Goal: Task Accomplishment & Management: Manage account settings

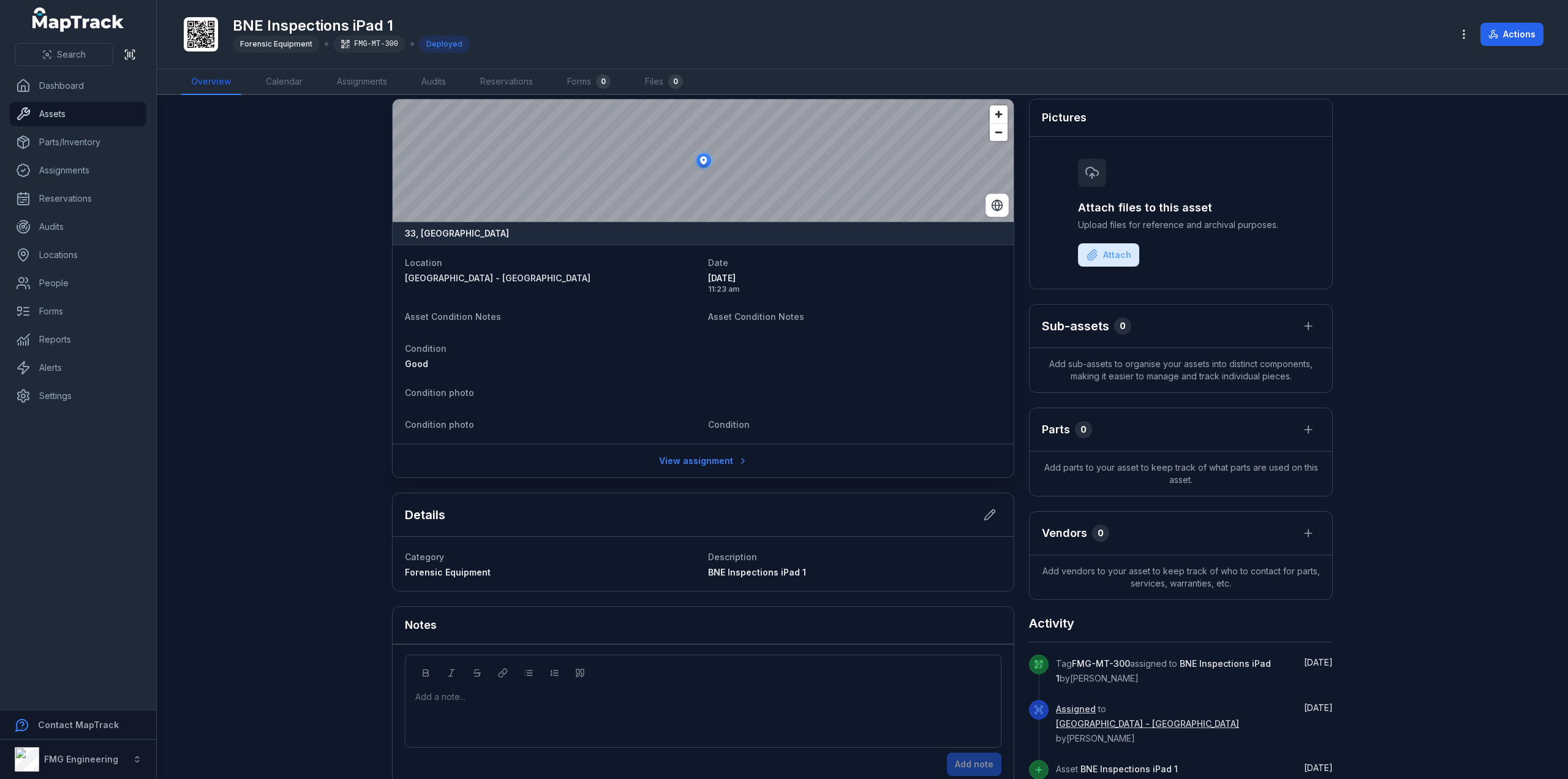
scroll to position [28, 0]
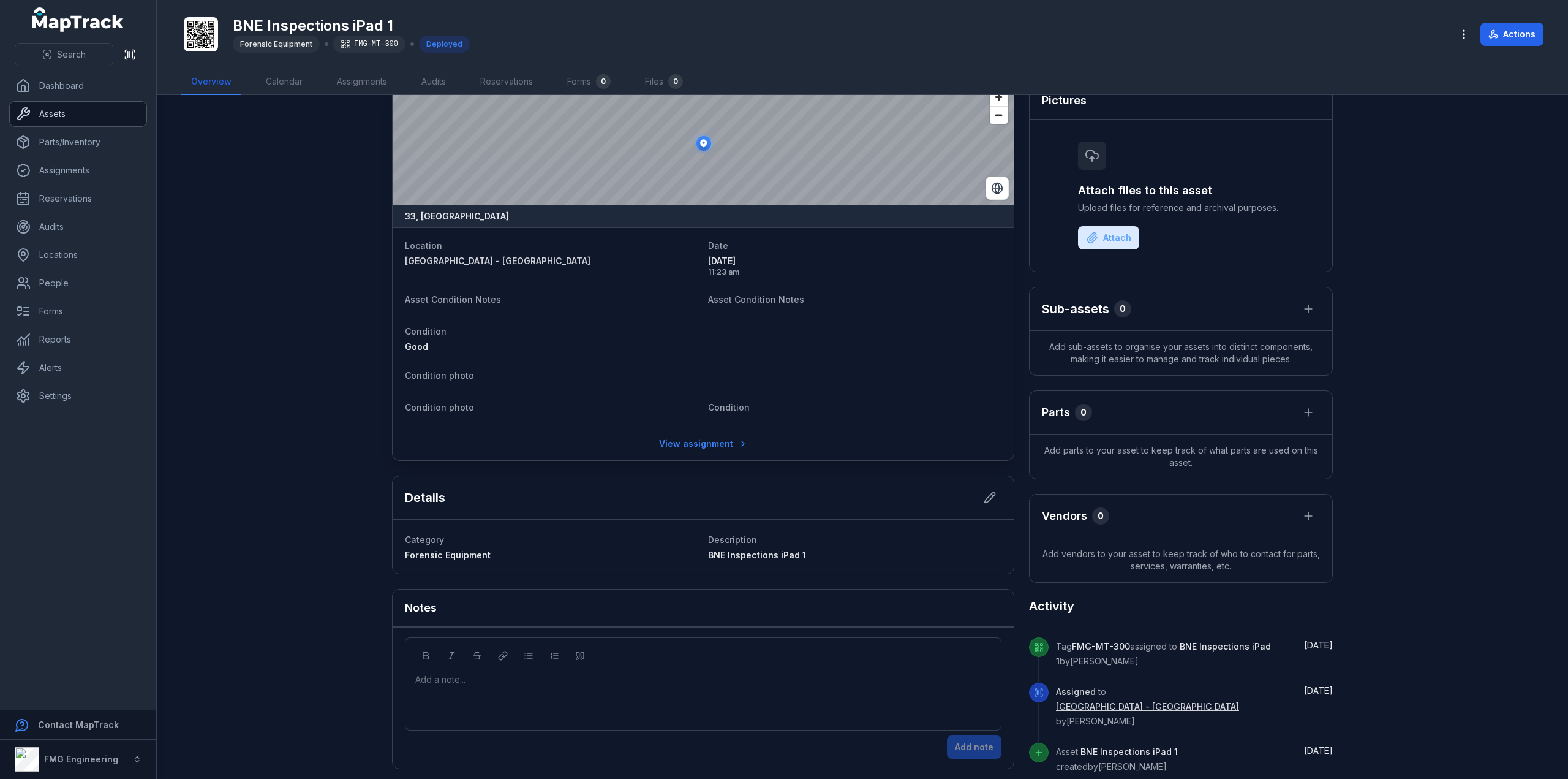
click at [86, 106] on link "Assets" at bounding box center [78, 113] width 137 height 24
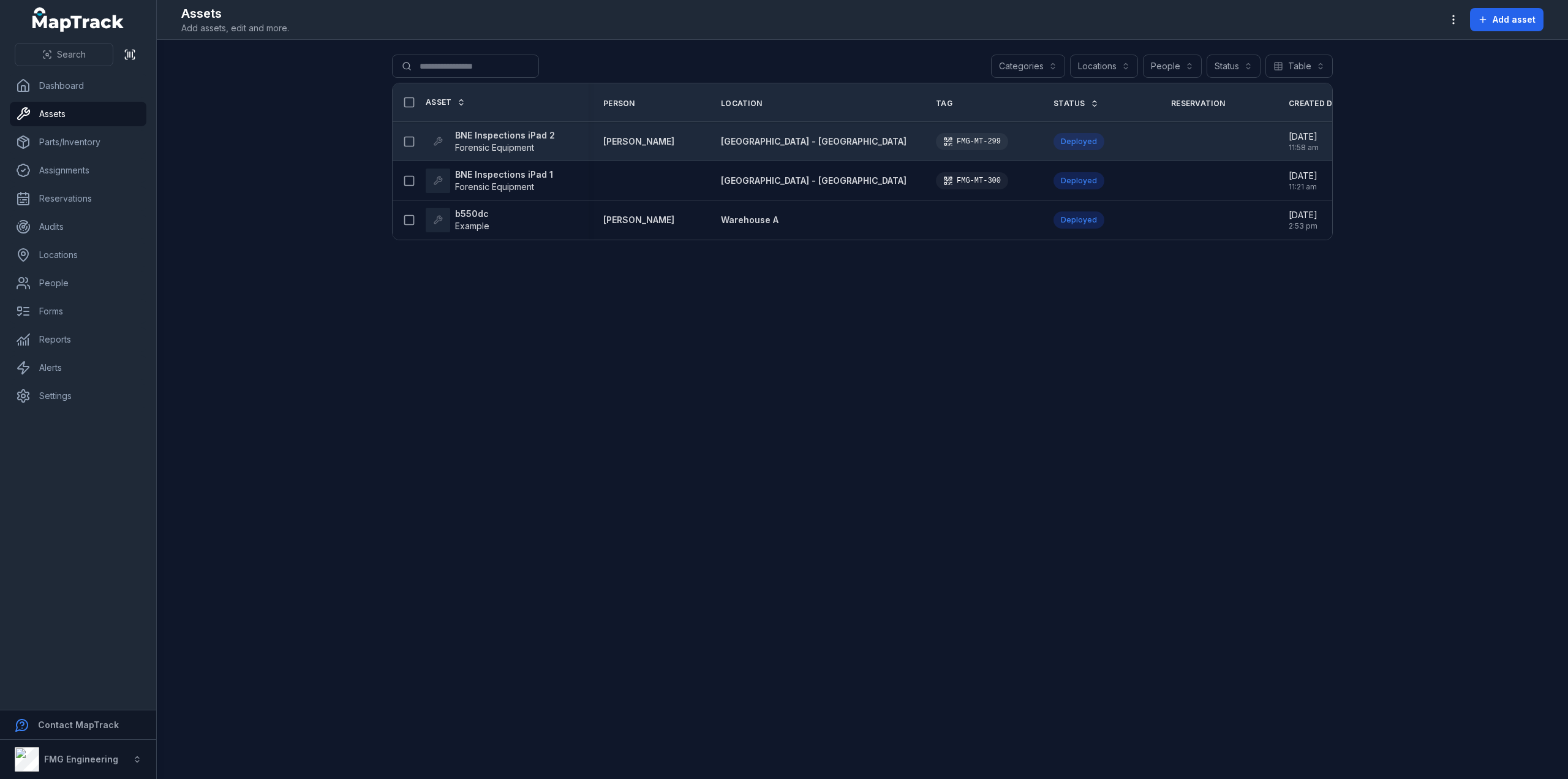
click at [513, 131] on strong "BNE Inspections iPad 2" at bounding box center [505, 135] width 100 height 13
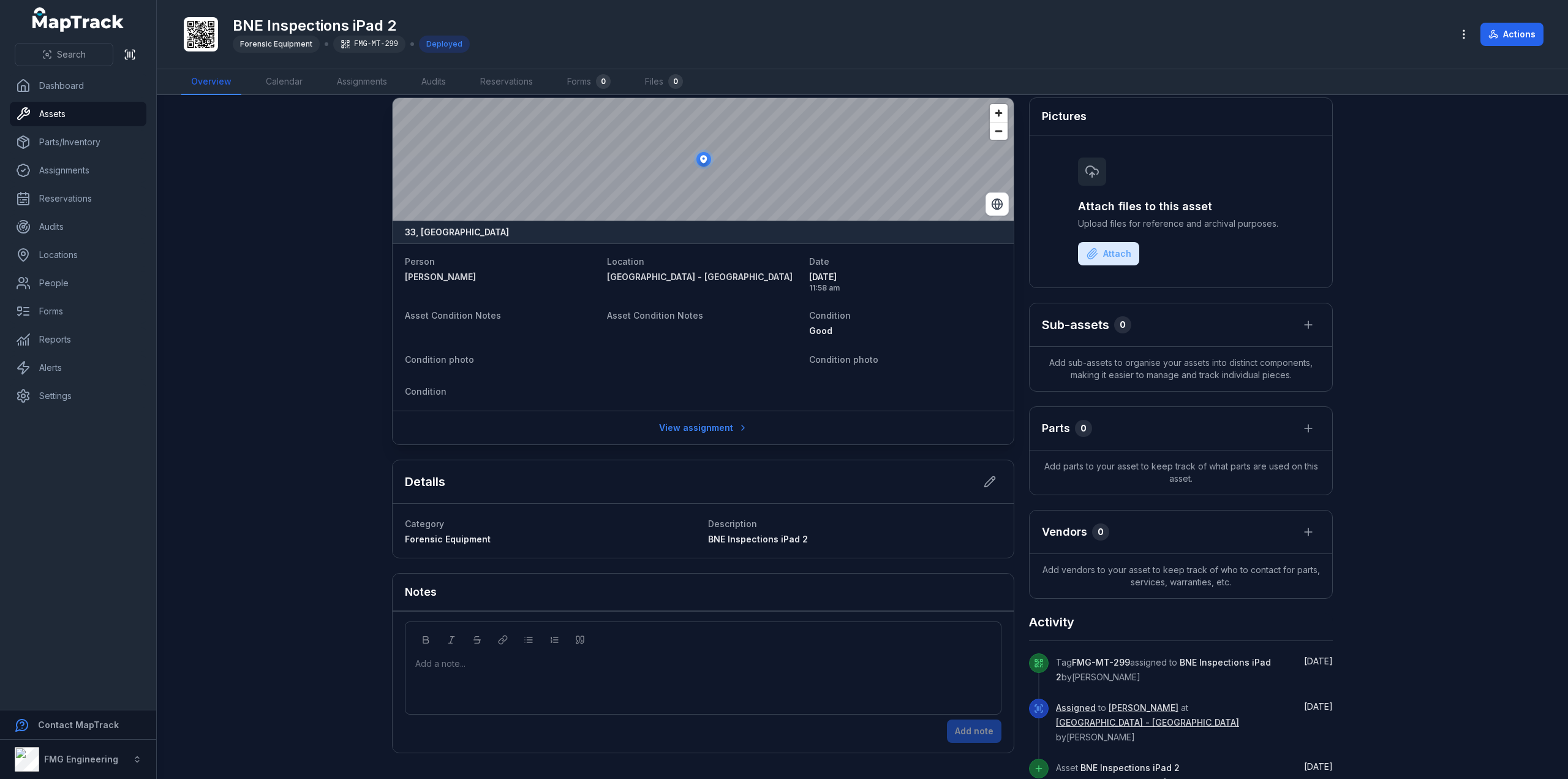
scroll to position [18, 0]
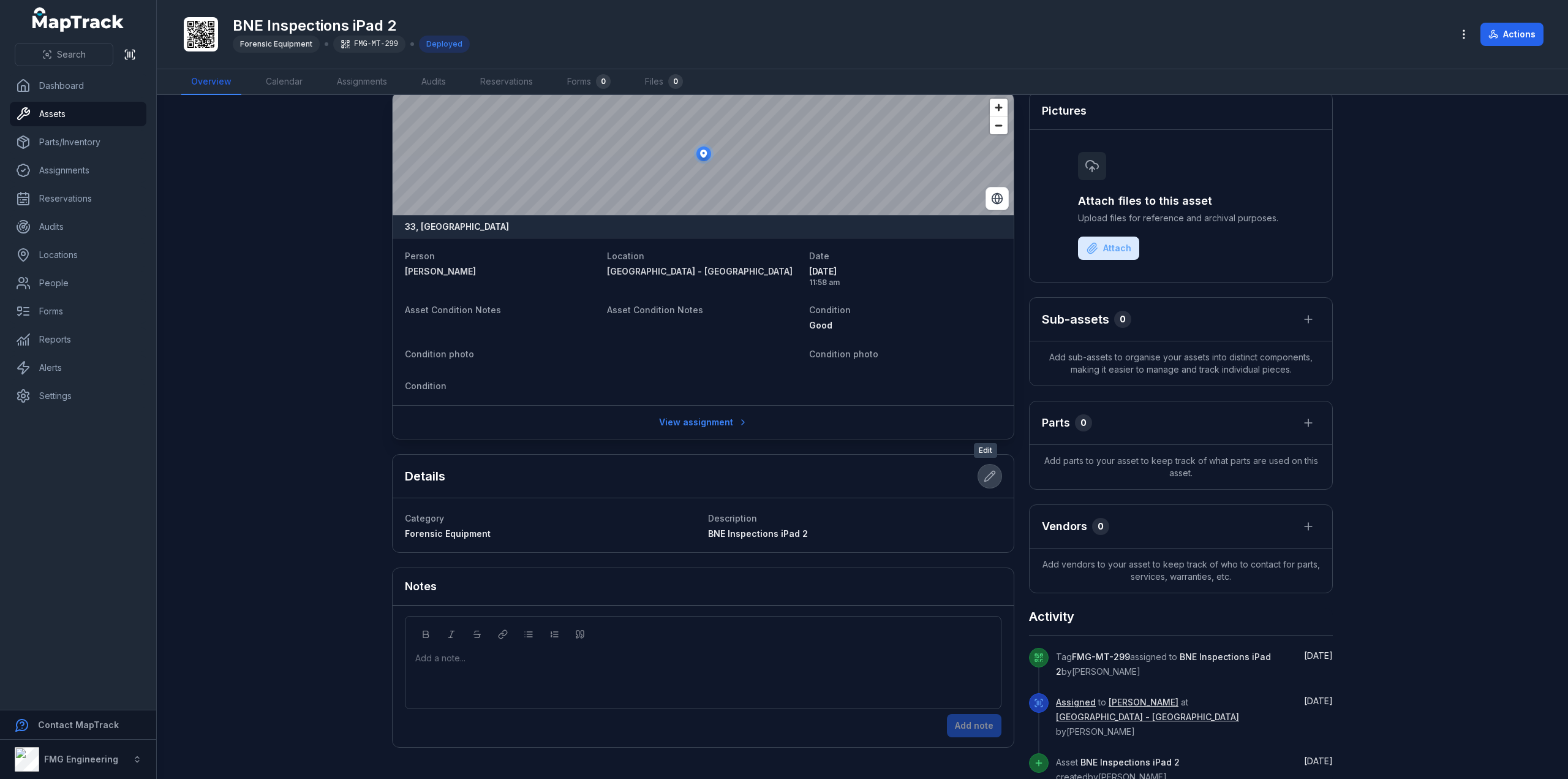
click at [983, 474] on icon at bounding box center [990, 476] width 13 height 13
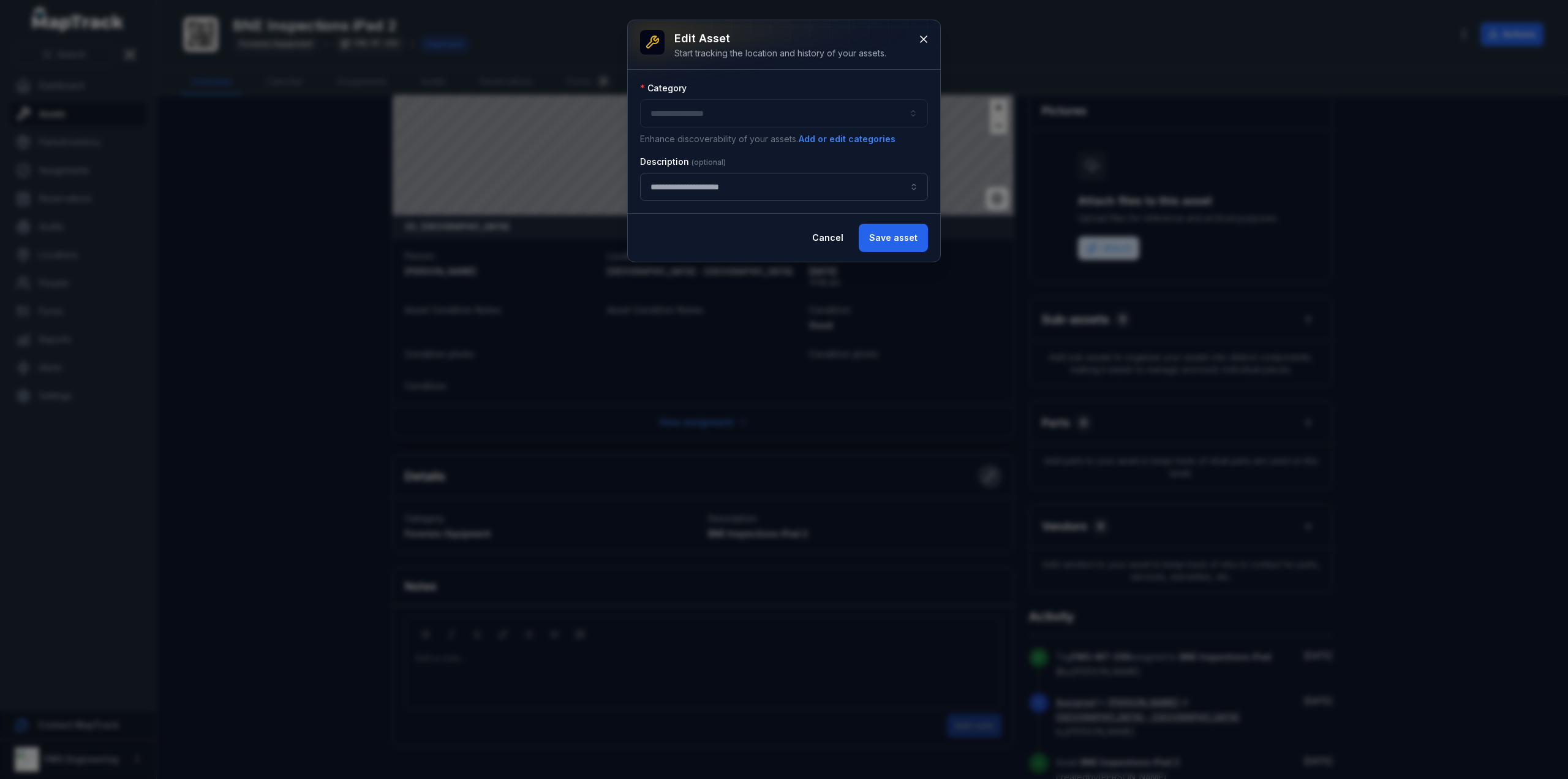
type input "**********"
click at [905, 114] on button "**********" at bounding box center [784, 113] width 288 height 28
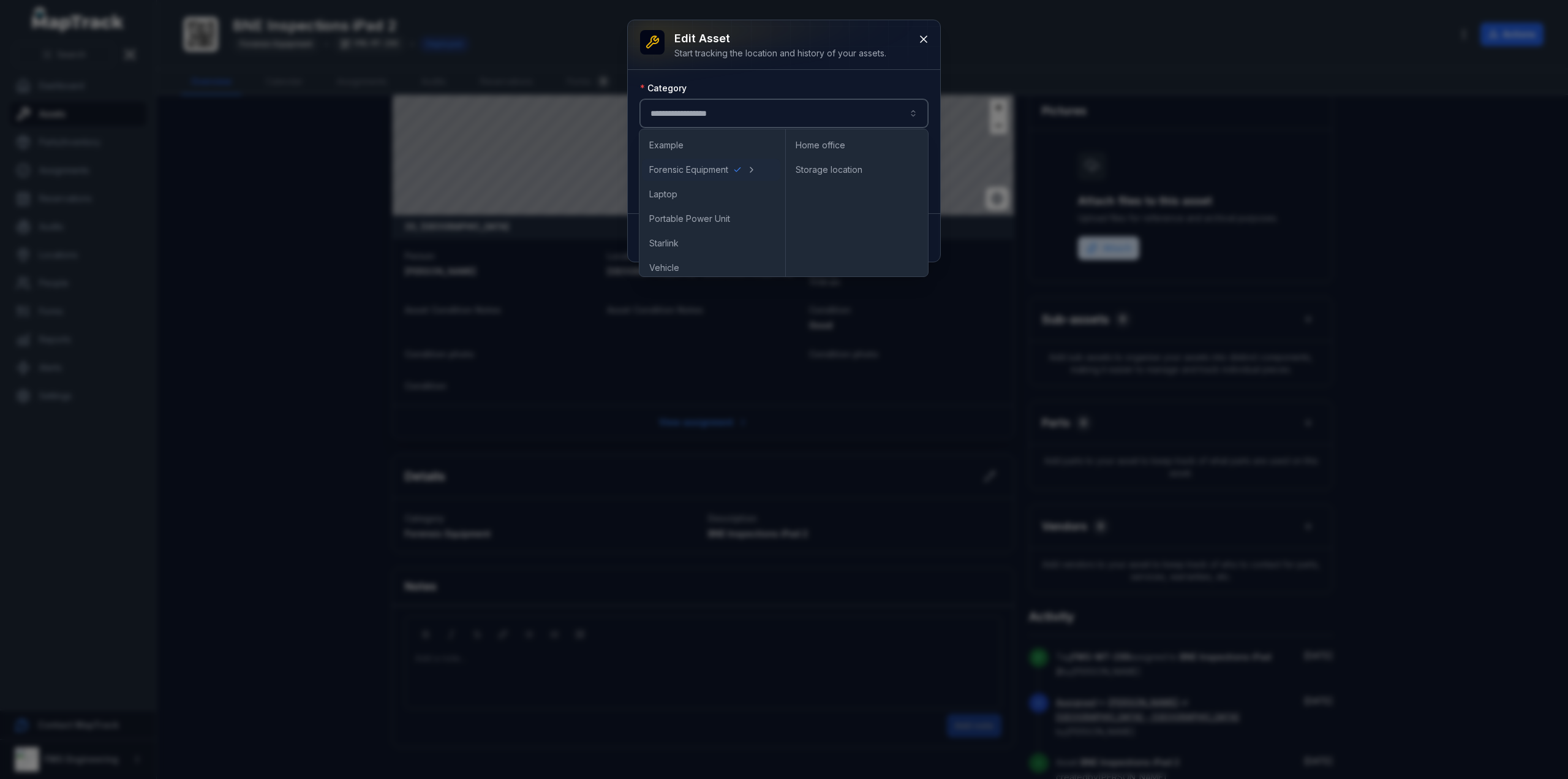
click at [905, 120] on button "**********" at bounding box center [784, 113] width 288 height 28
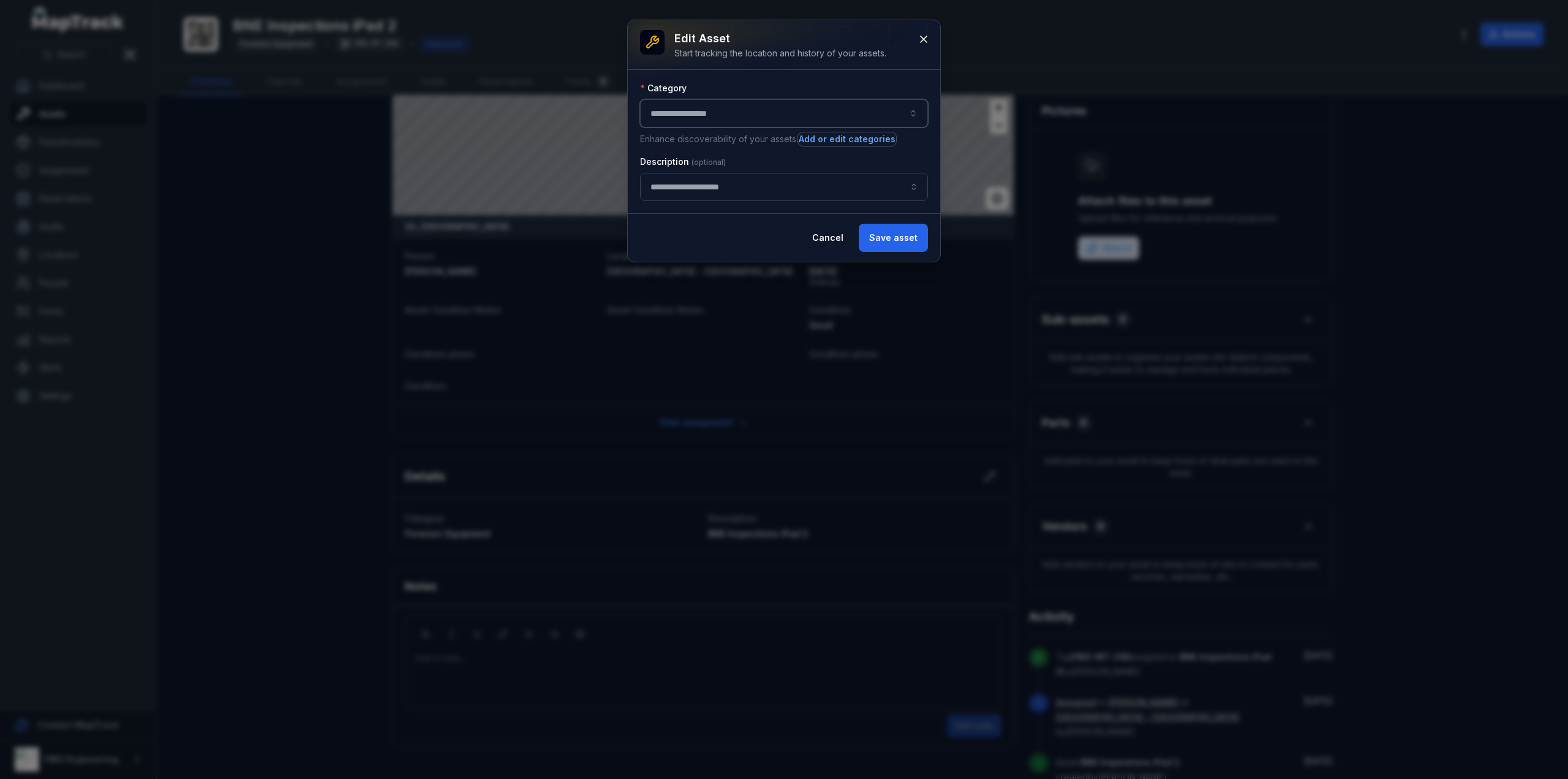
click at [867, 136] on button "Add or edit categories" at bounding box center [847, 138] width 98 height 13
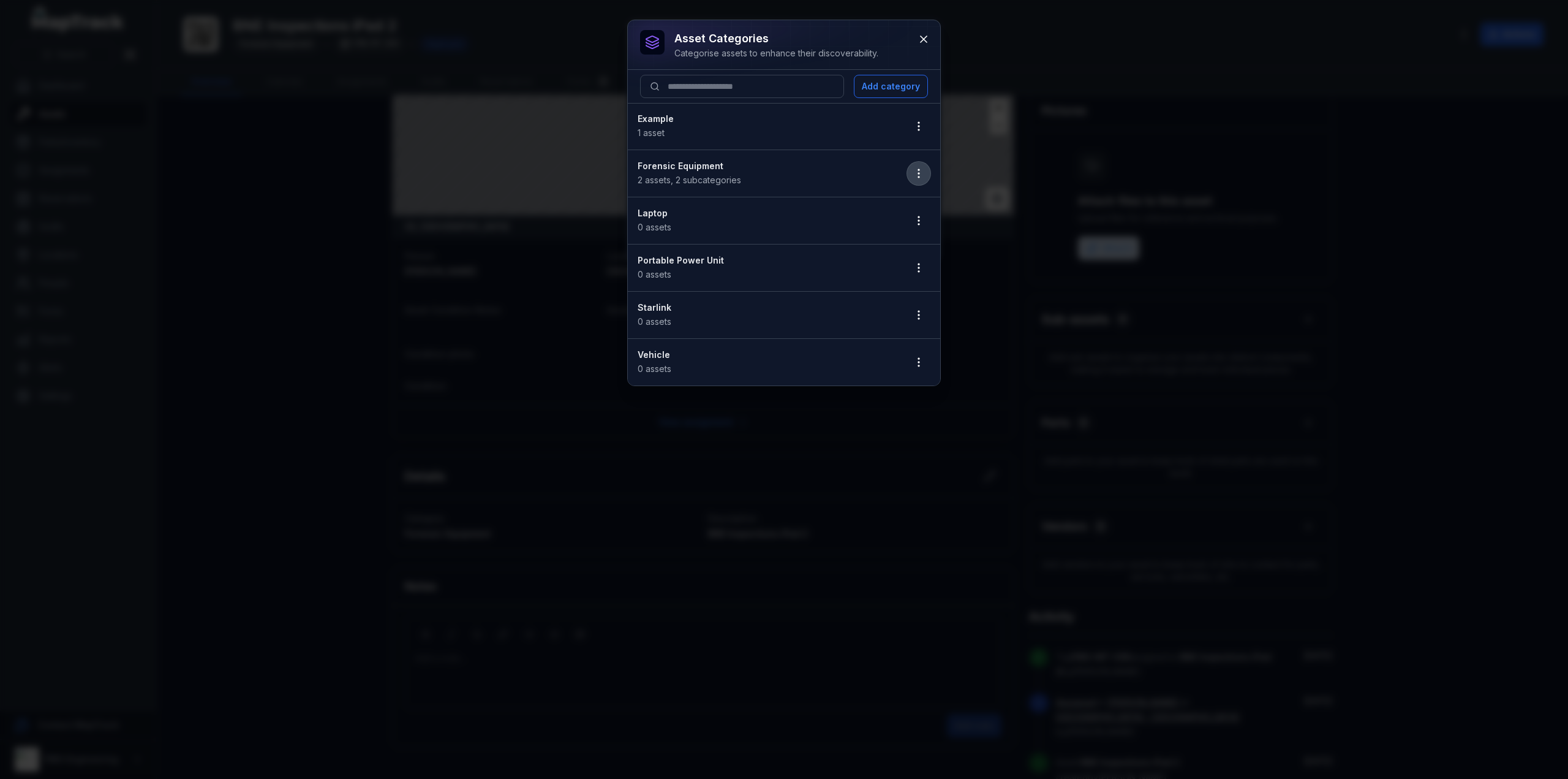
click at [920, 176] on icon "button" at bounding box center [918, 174] width 13 height 13
click at [864, 203] on div "Edit" at bounding box center [857, 205] width 136 height 22
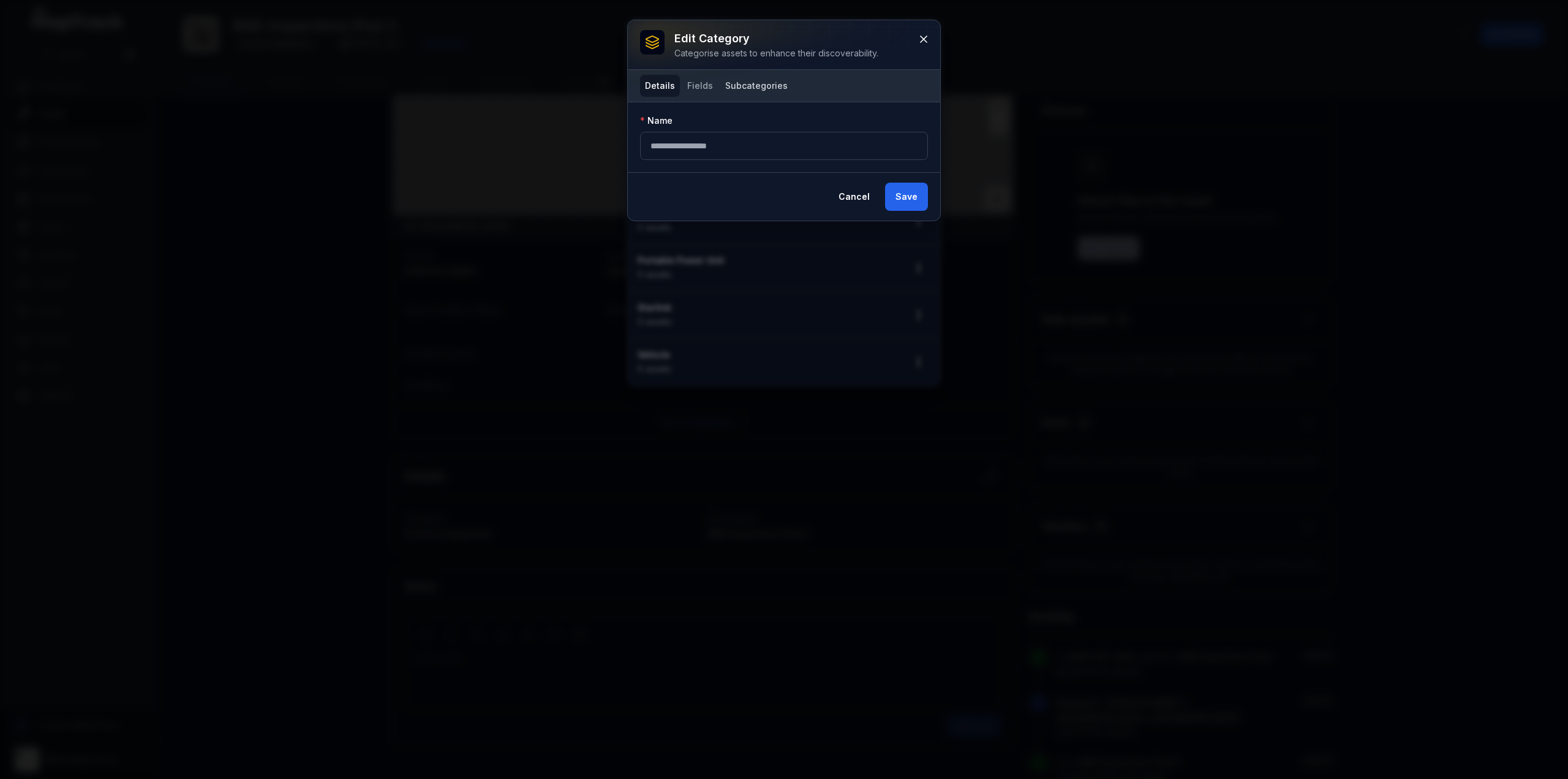
click at [782, 90] on button "Subcategories" at bounding box center [756, 86] width 72 height 22
click at [918, 156] on icon "button" at bounding box center [918, 159] width 13 height 13
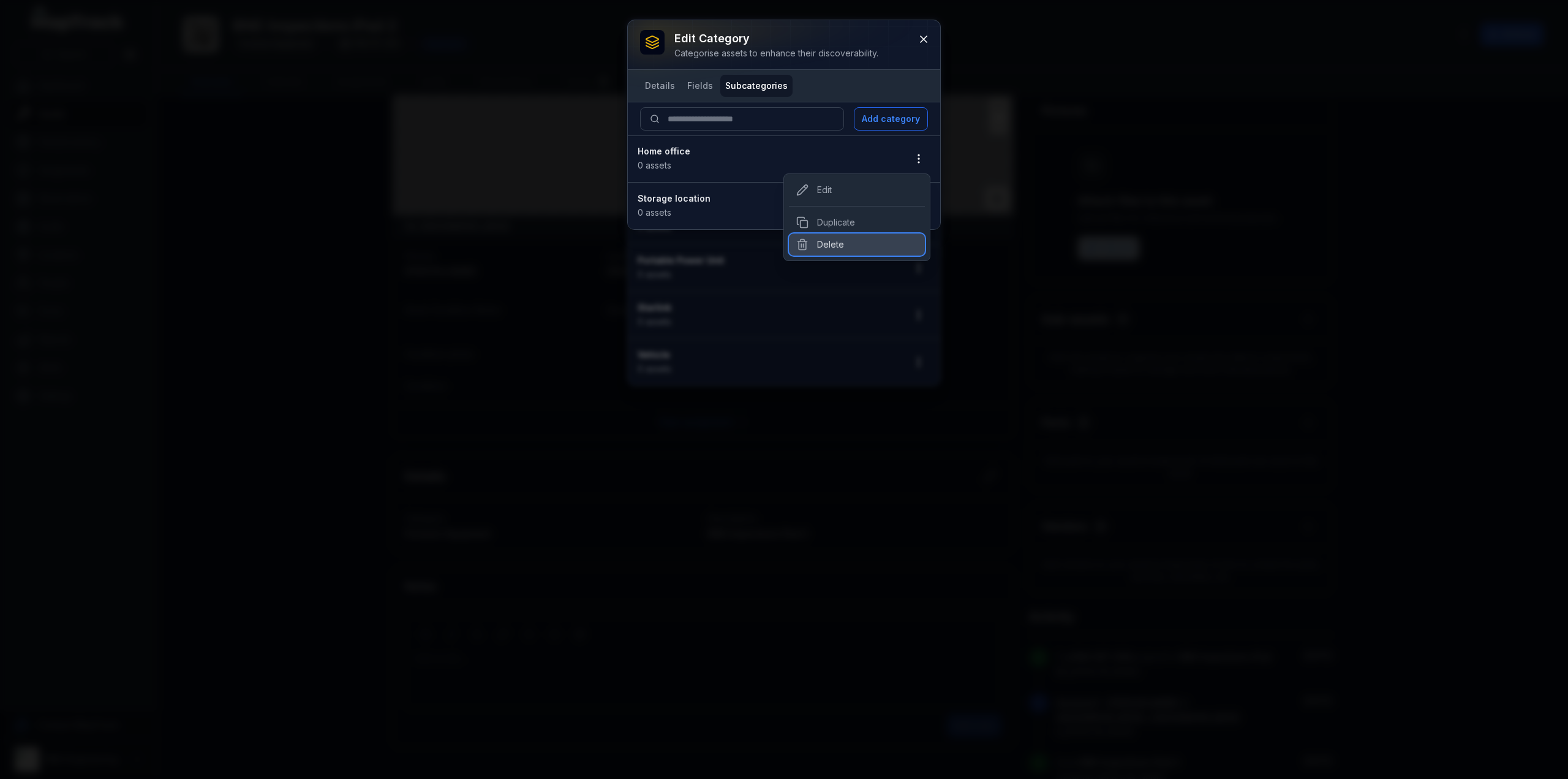
click at [835, 248] on div "Delete" at bounding box center [857, 245] width 136 height 22
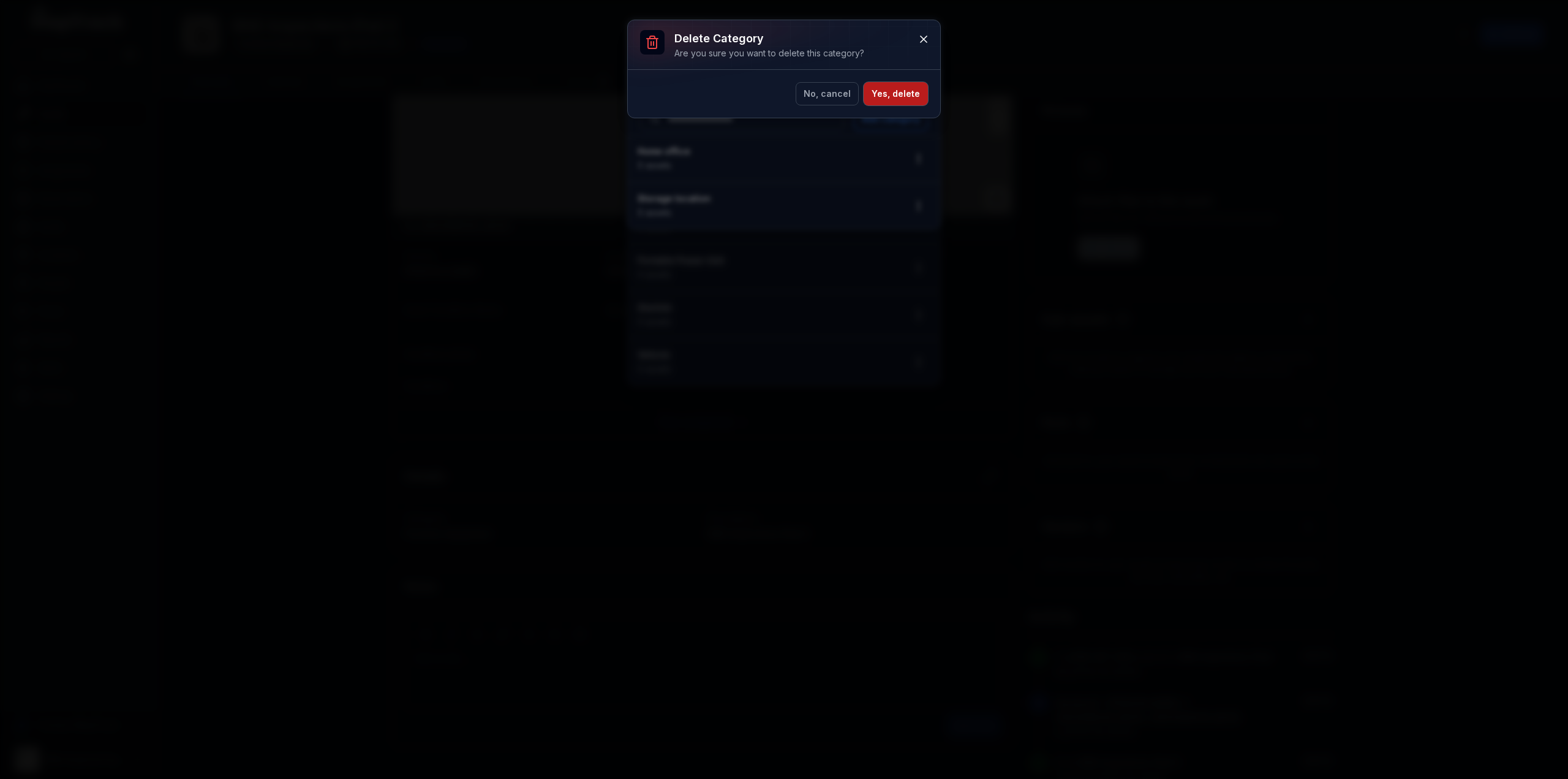
click at [918, 99] on button "Yes, delete" at bounding box center [896, 94] width 64 height 23
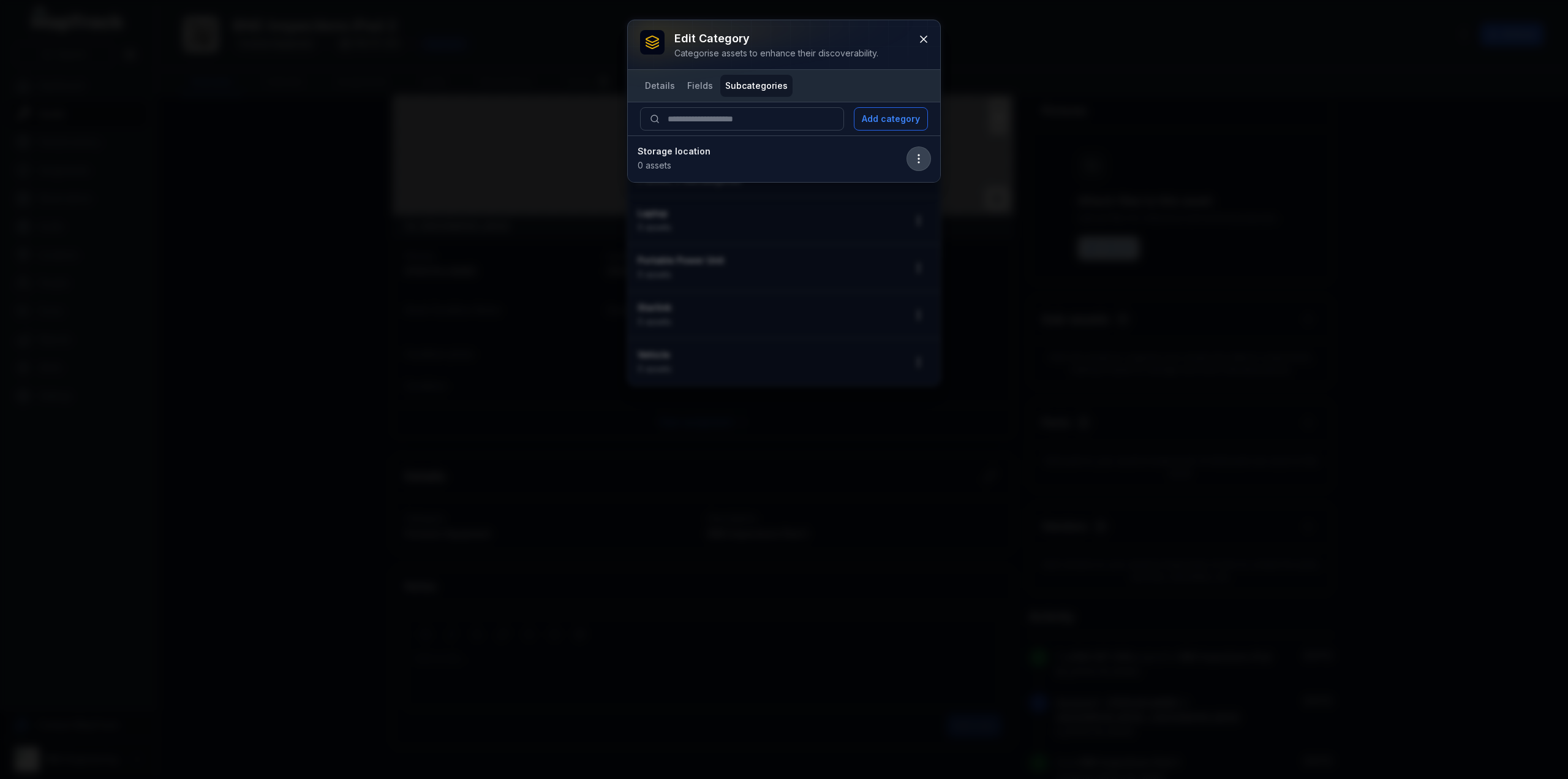
click at [918, 156] on icon "button" at bounding box center [918, 159] width 13 height 13
click at [830, 242] on div "Delete" at bounding box center [857, 245] width 136 height 22
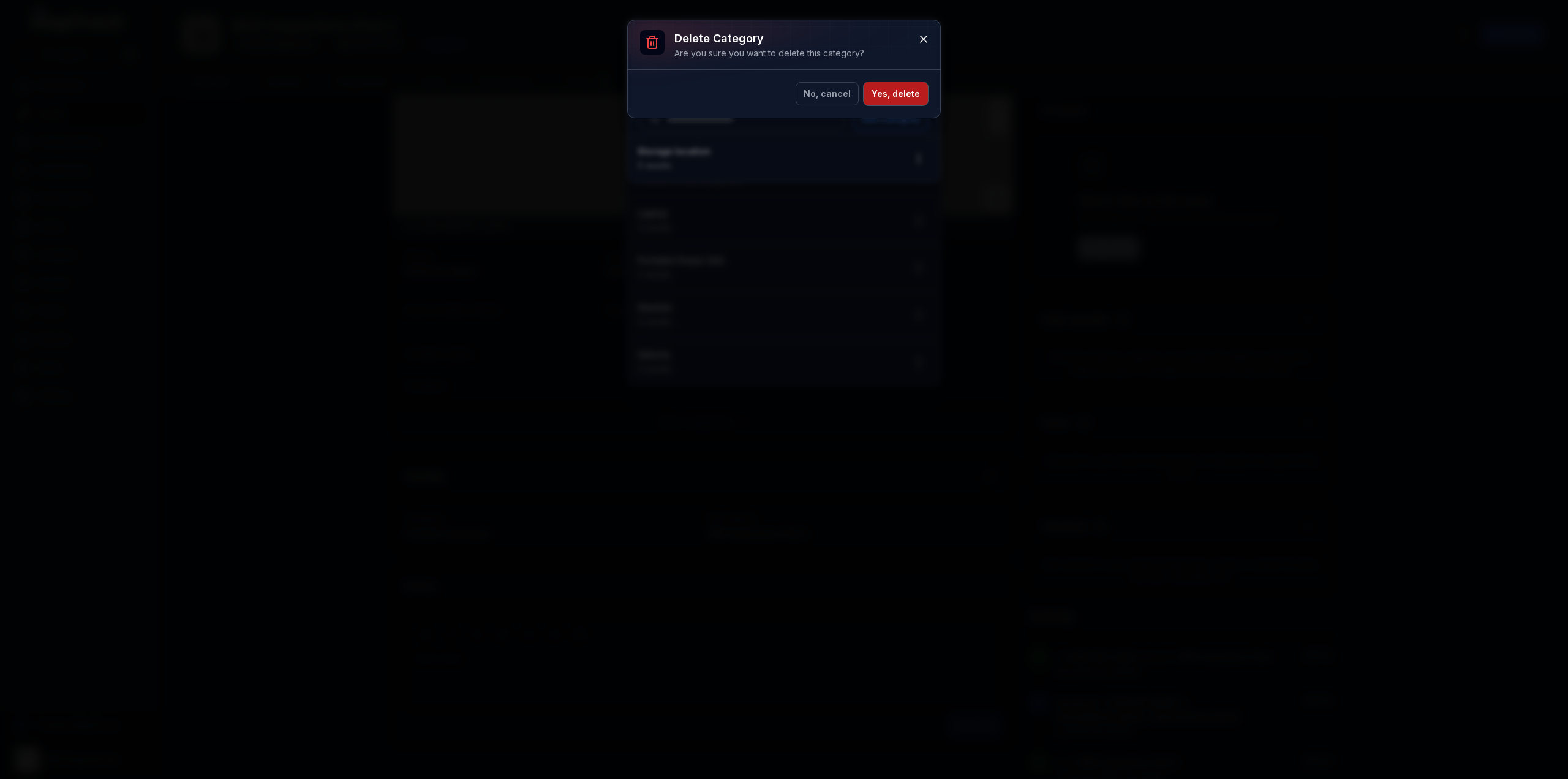
click at [909, 88] on button "Yes, delete" at bounding box center [896, 94] width 64 height 23
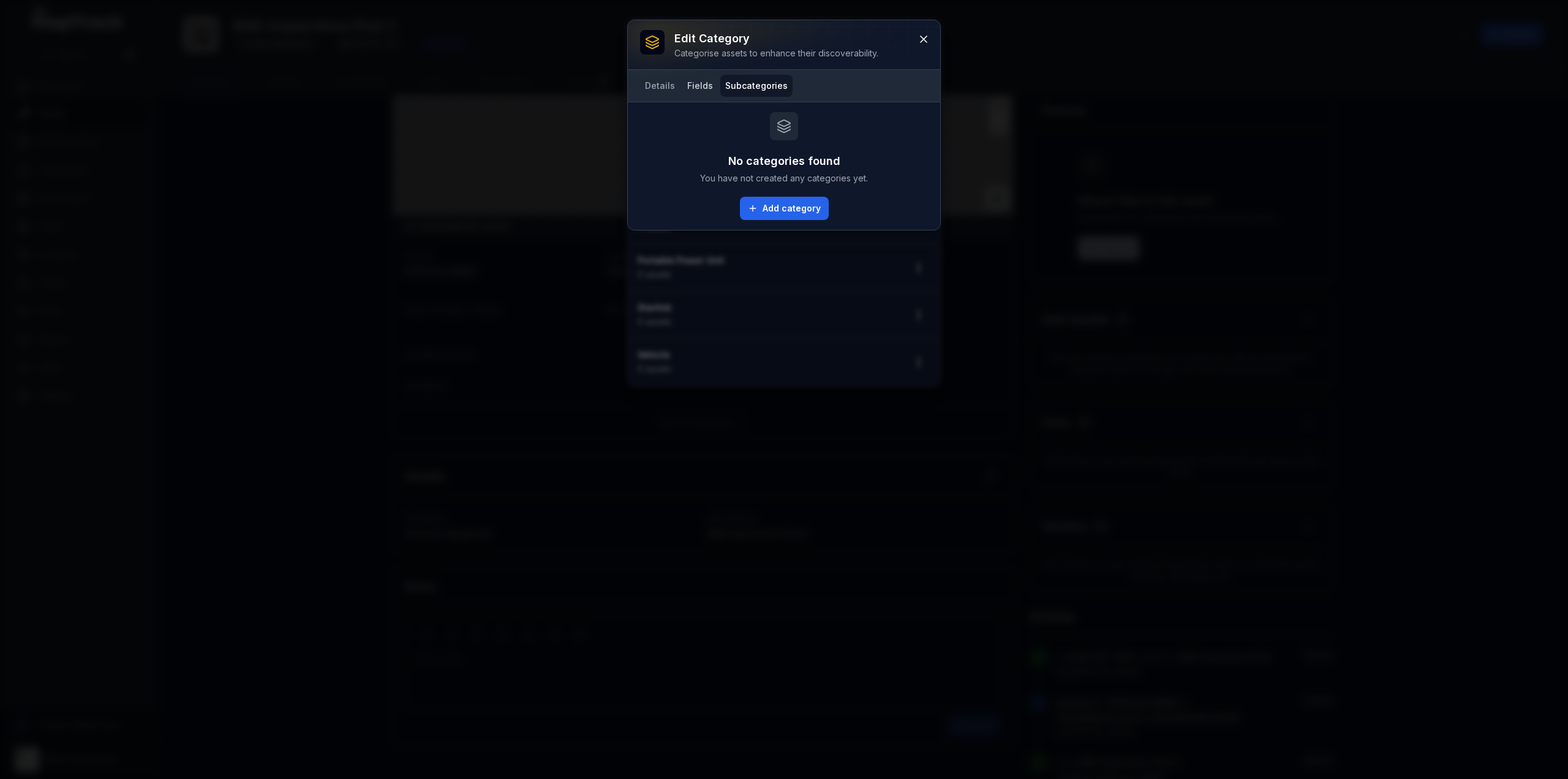
click at [684, 84] on button "Fields" at bounding box center [700, 86] width 35 height 22
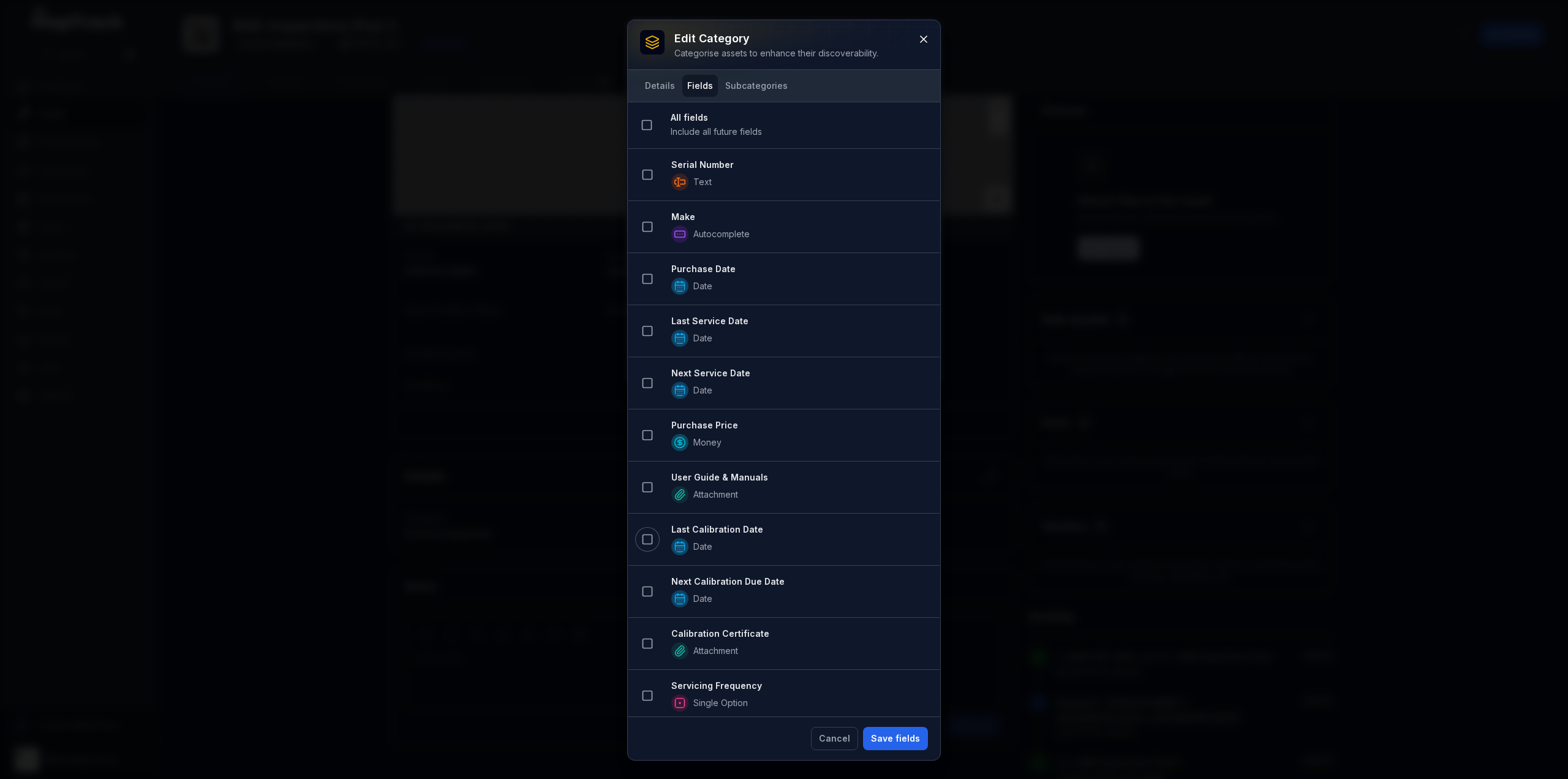
click at [646, 545] on button at bounding box center [647, 540] width 23 height 23
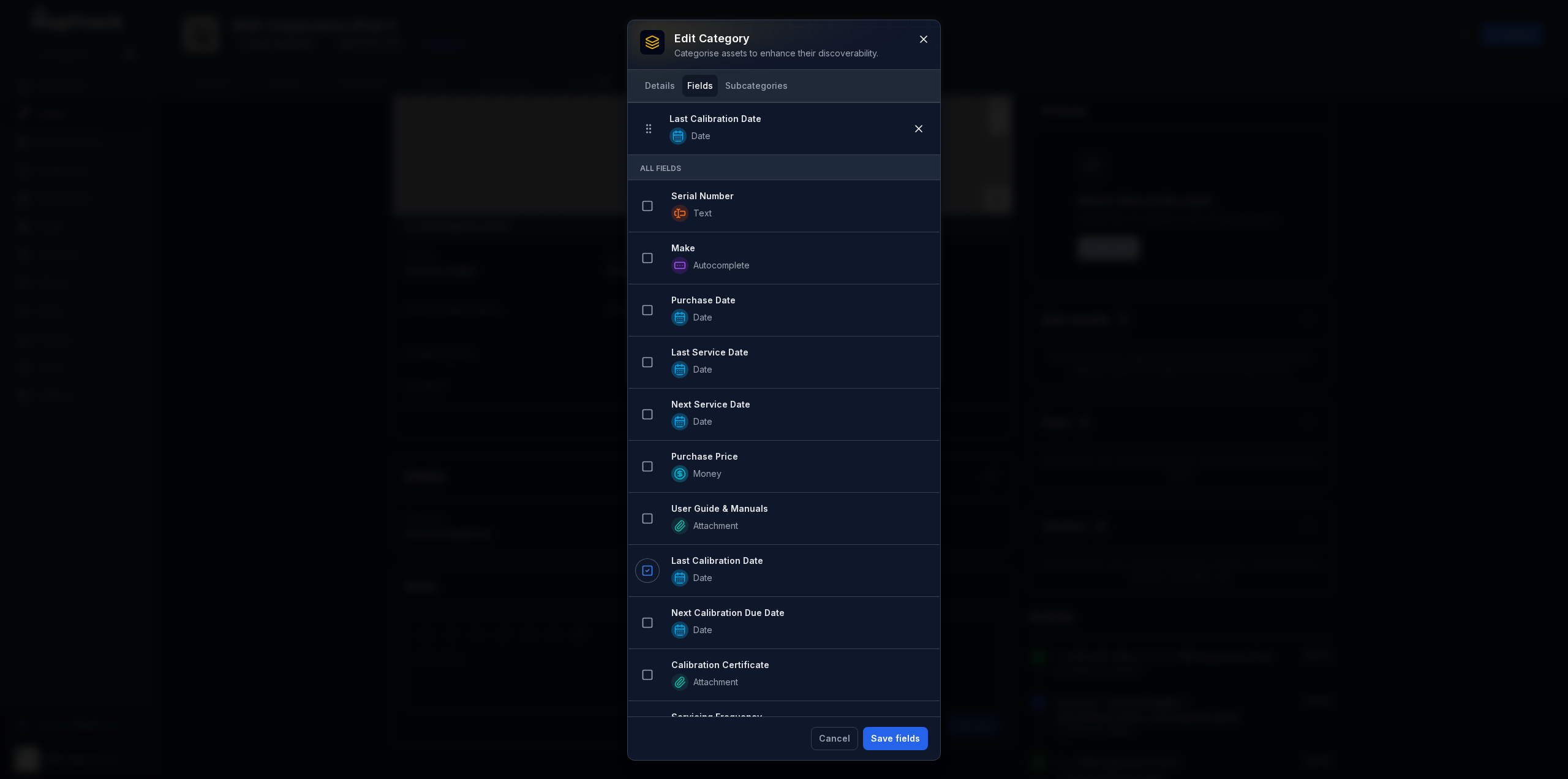
scroll to position [0, 0]
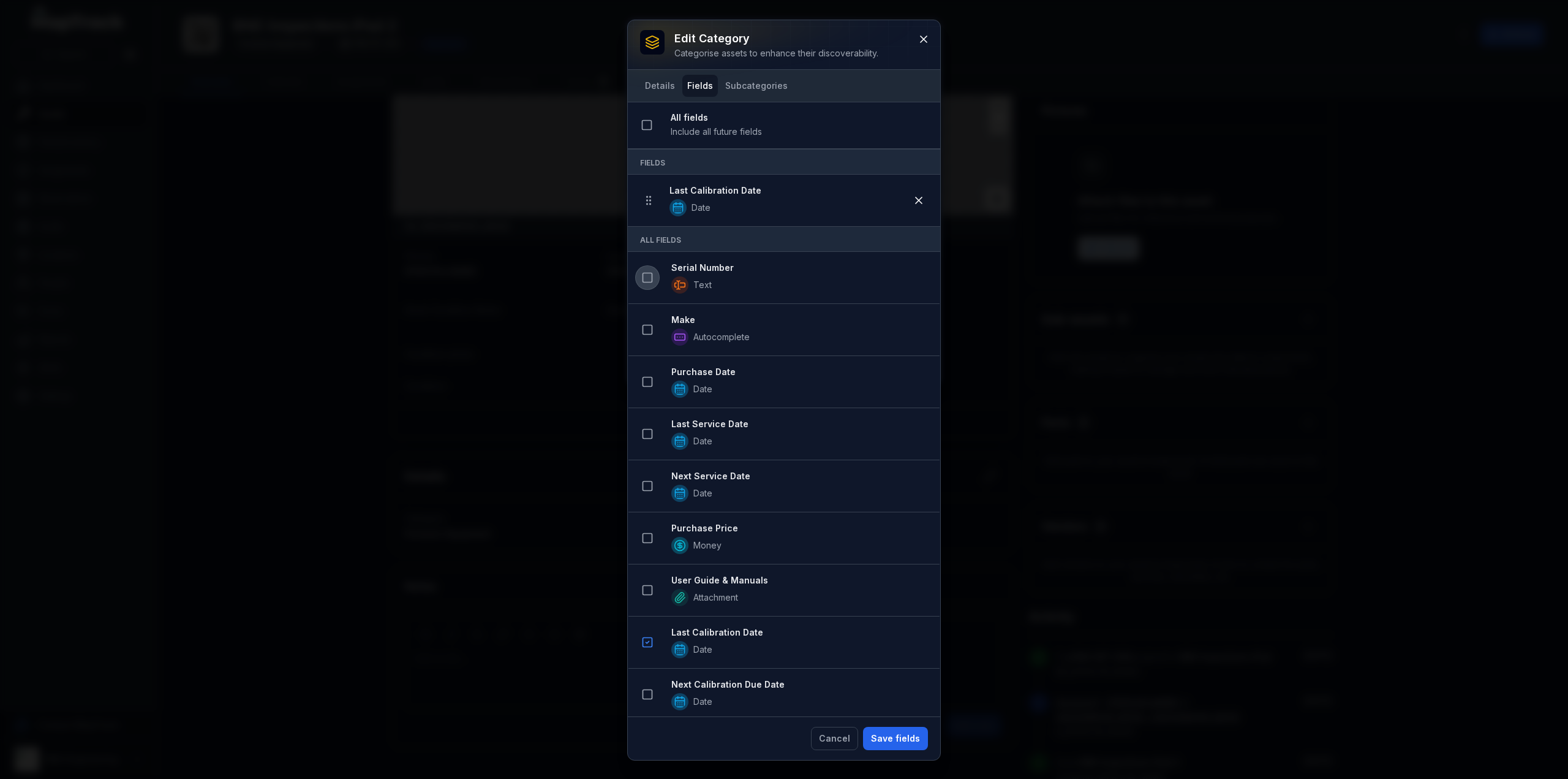
click at [649, 271] on icon at bounding box center [647, 278] width 13 height 13
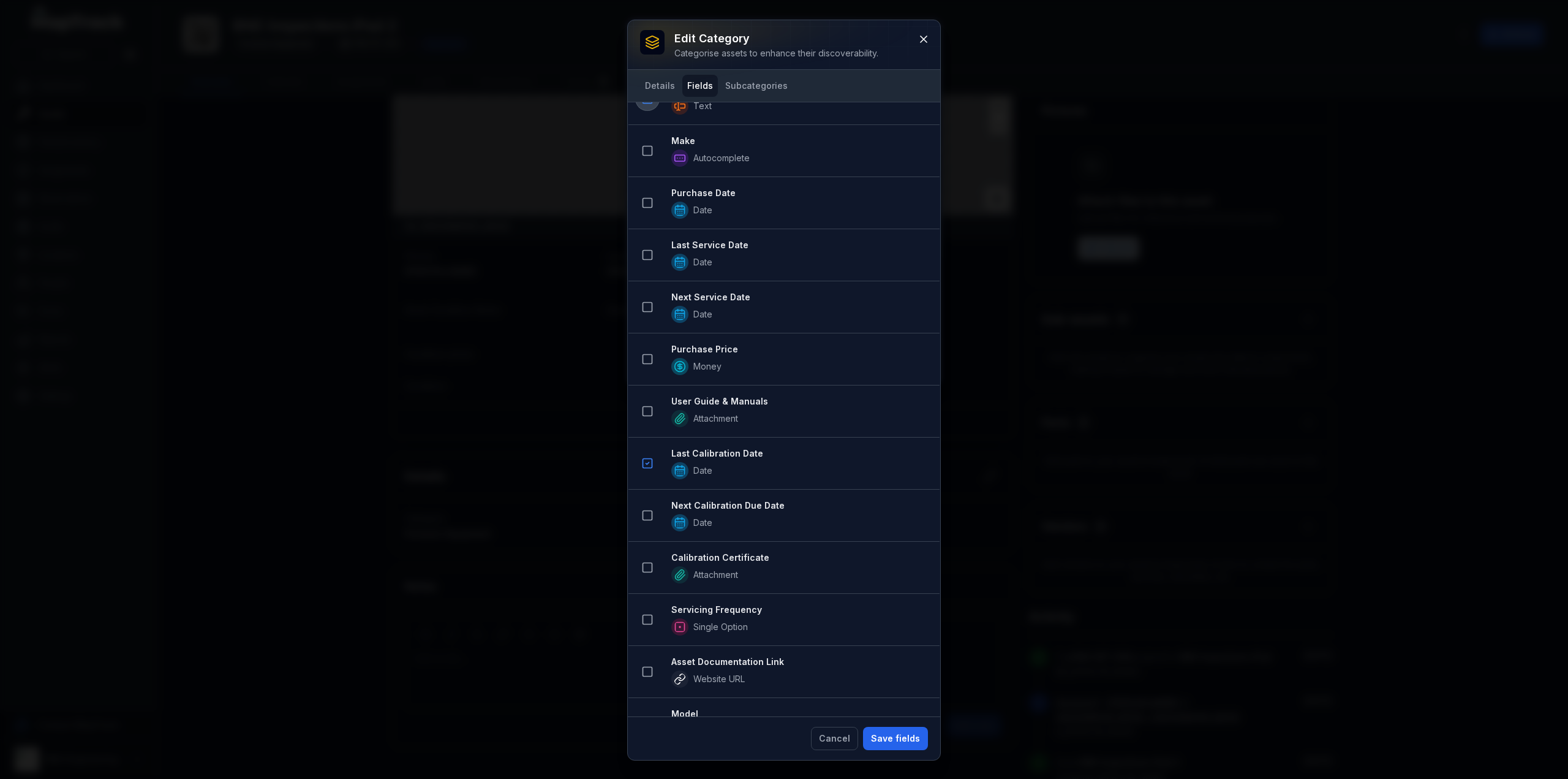
scroll to position [309, 0]
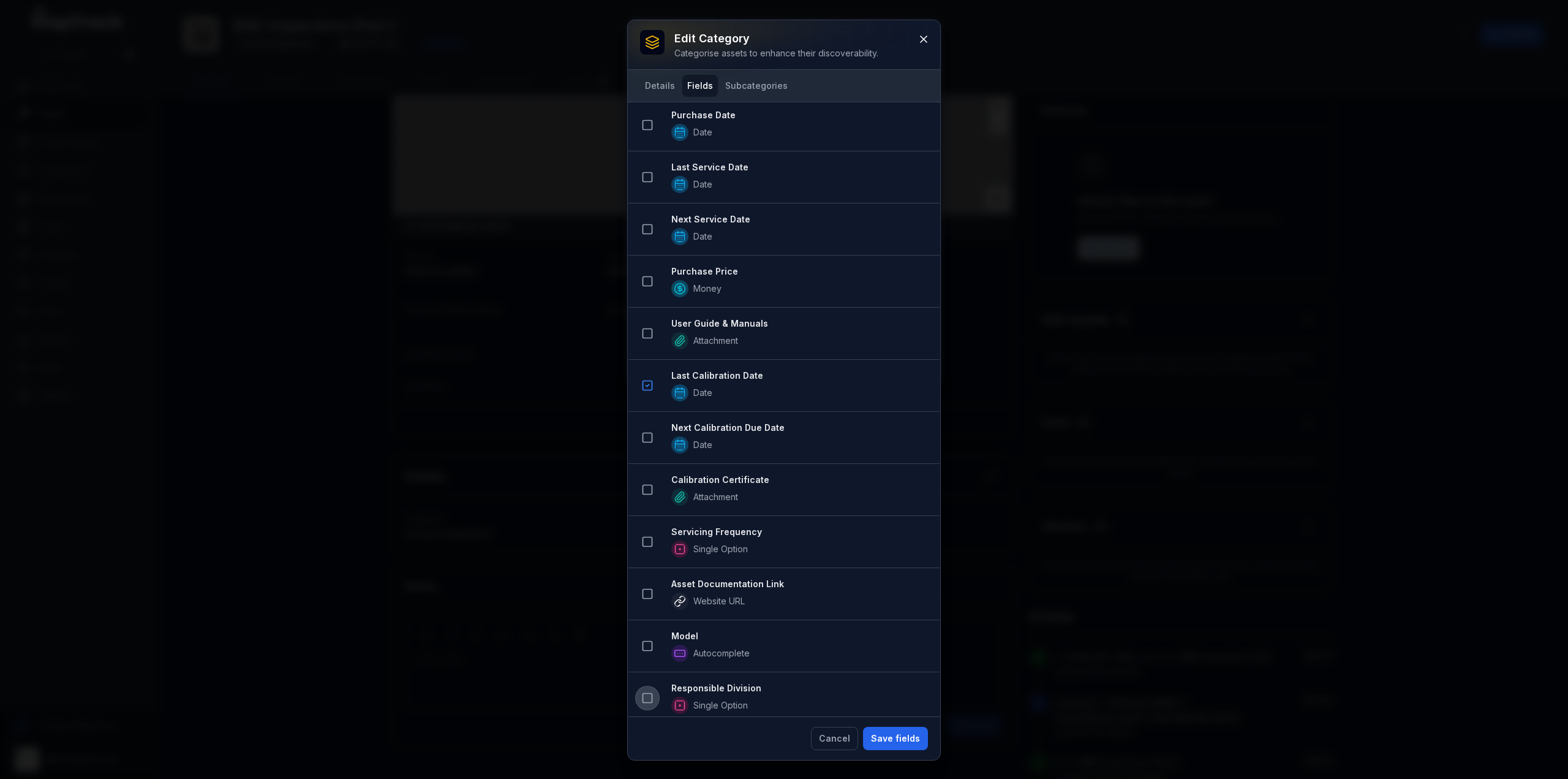
click at [643, 693] on icon at bounding box center [647, 698] width 13 height 13
click at [857, 683] on strong "Responsible Division" at bounding box center [800, 689] width 259 height 13
drag, startPoint x: 817, startPoint y: 695, endPoint x: 808, endPoint y: 697, distance: 9.2
drag, startPoint x: 808, startPoint y: 697, endPoint x: 804, endPoint y: 692, distance: 6.4
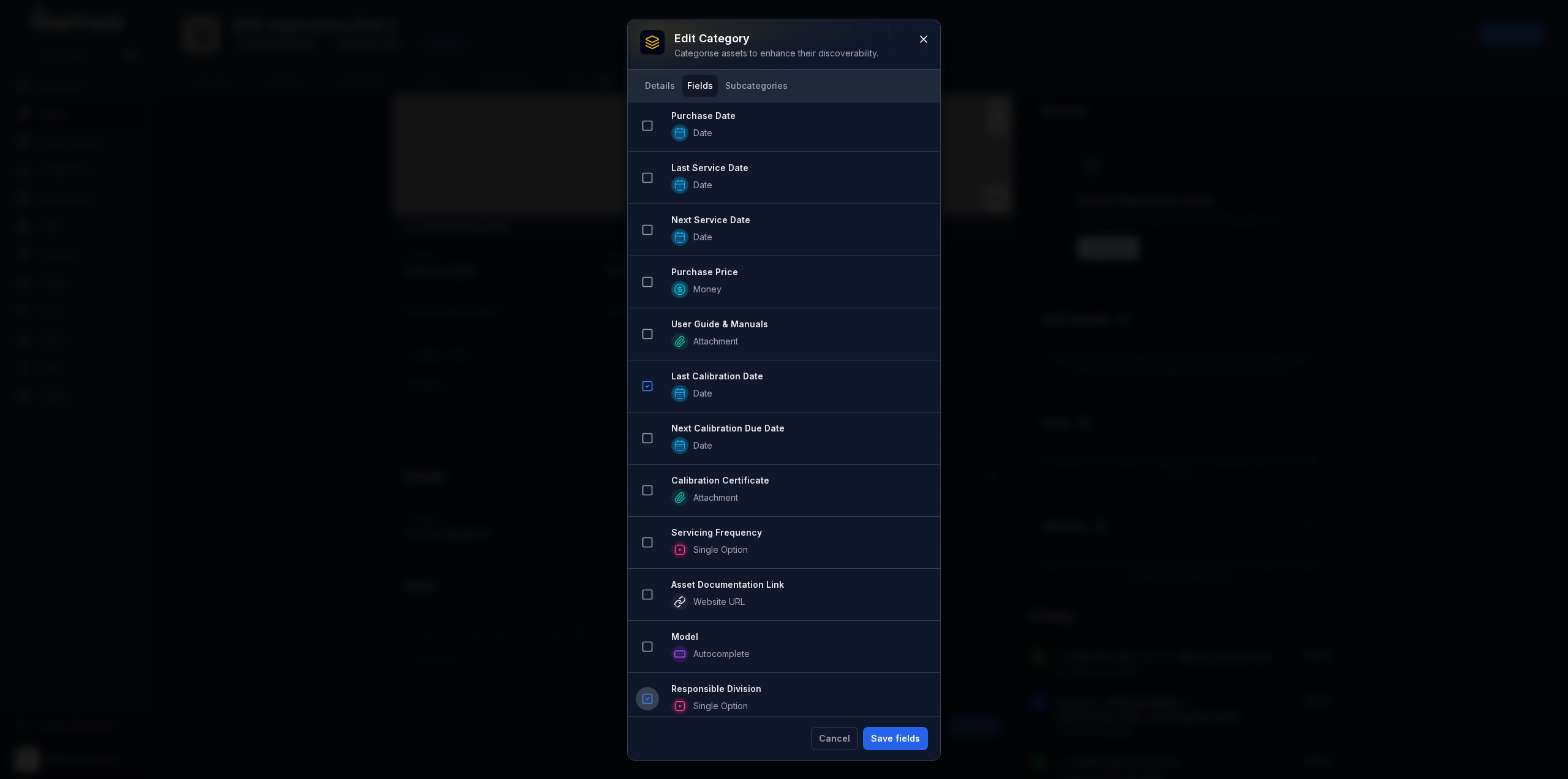
click at [804, 698] on span "Single Option" at bounding box center [800, 706] width 259 height 17
click at [802, 698] on span "Single Option" at bounding box center [800, 706] width 259 height 17
click at [800, 698] on span "Single Option" at bounding box center [800, 706] width 259 height 17
click at [646, 432] on icon at bounding box center [647, 438] width 13 height 13
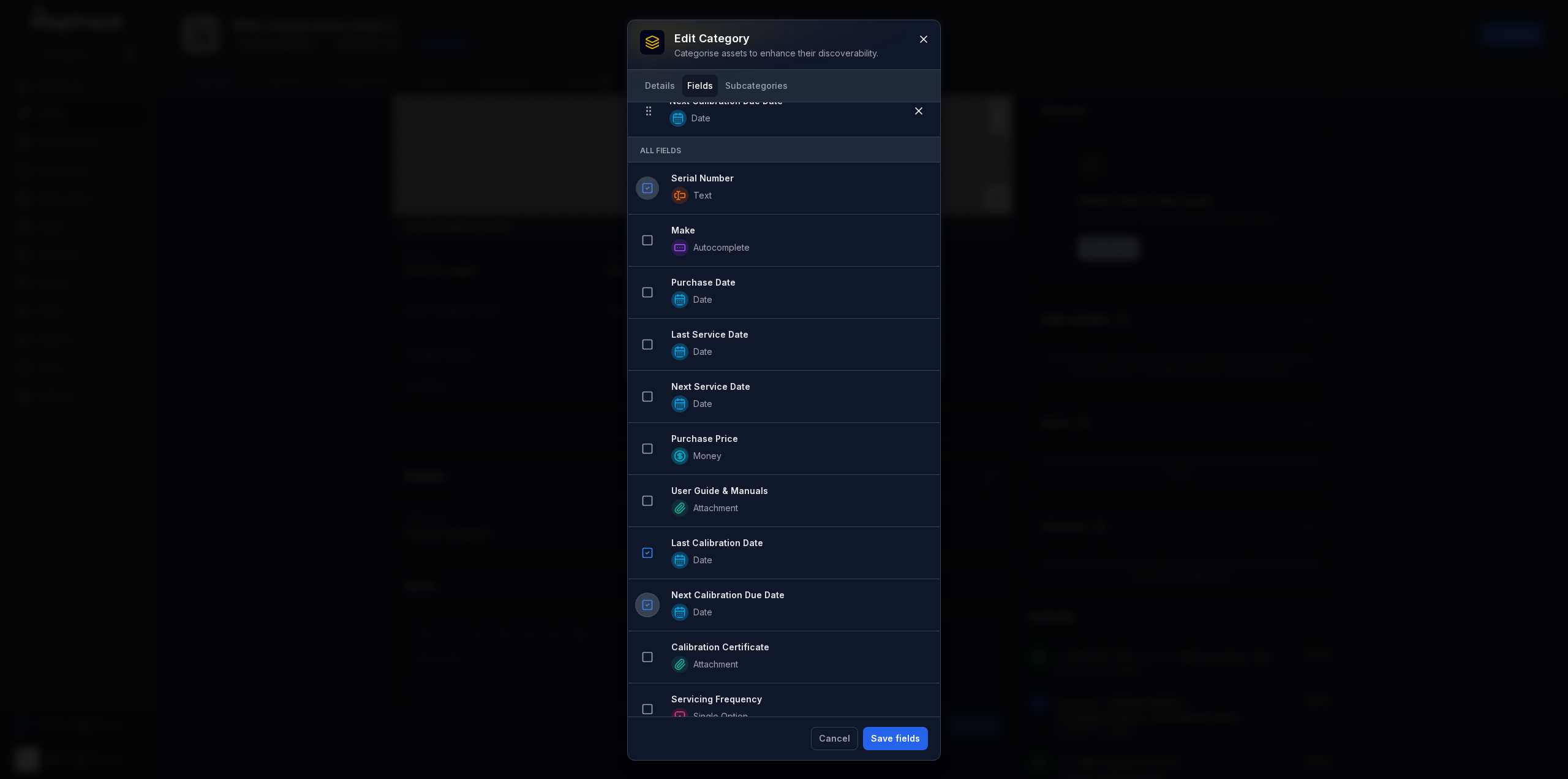
scroll to position [411, 0]
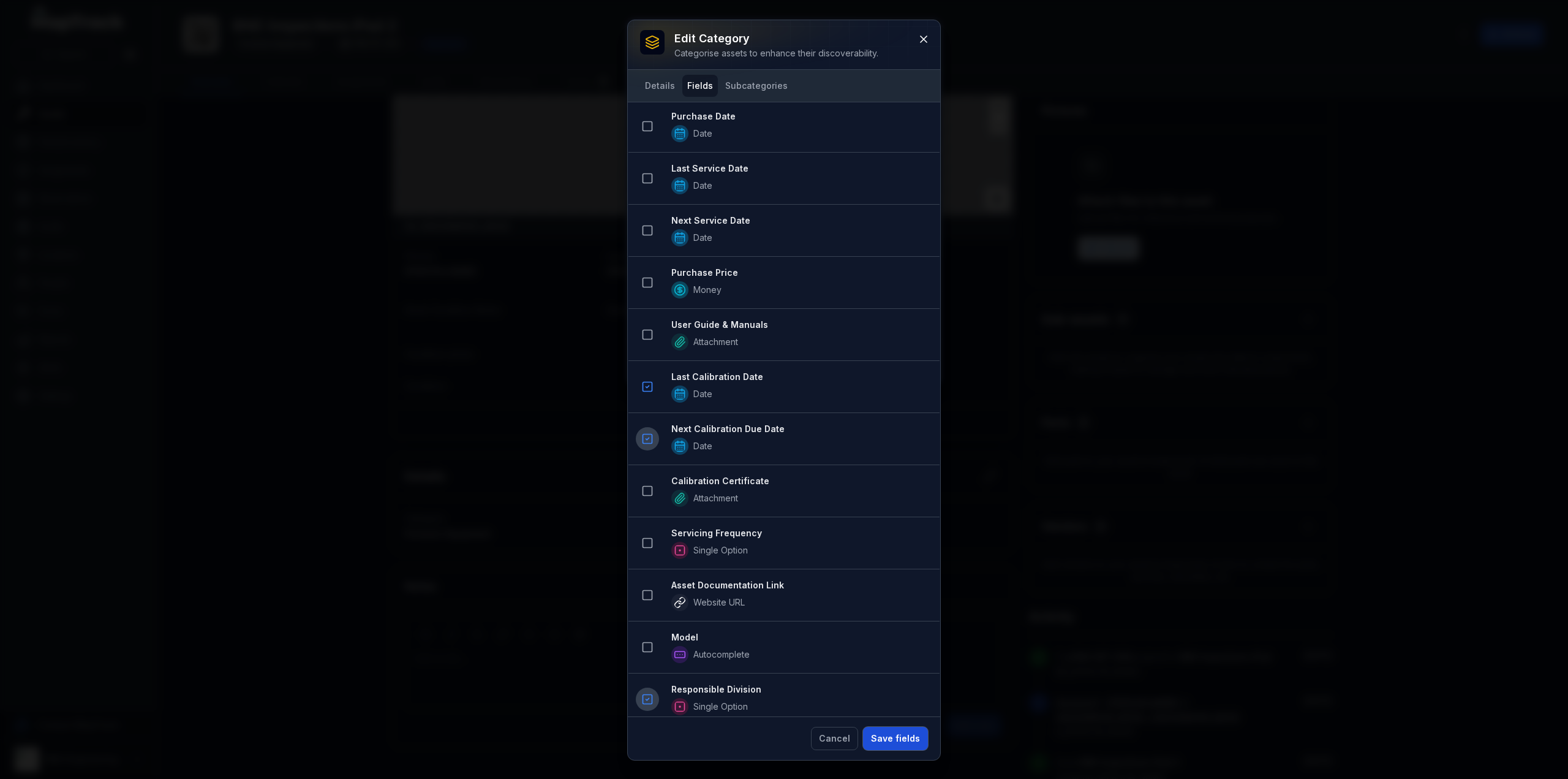
click at [895, 741] on button "Save fields" at bounding box center [895, 738] width 65 height 23
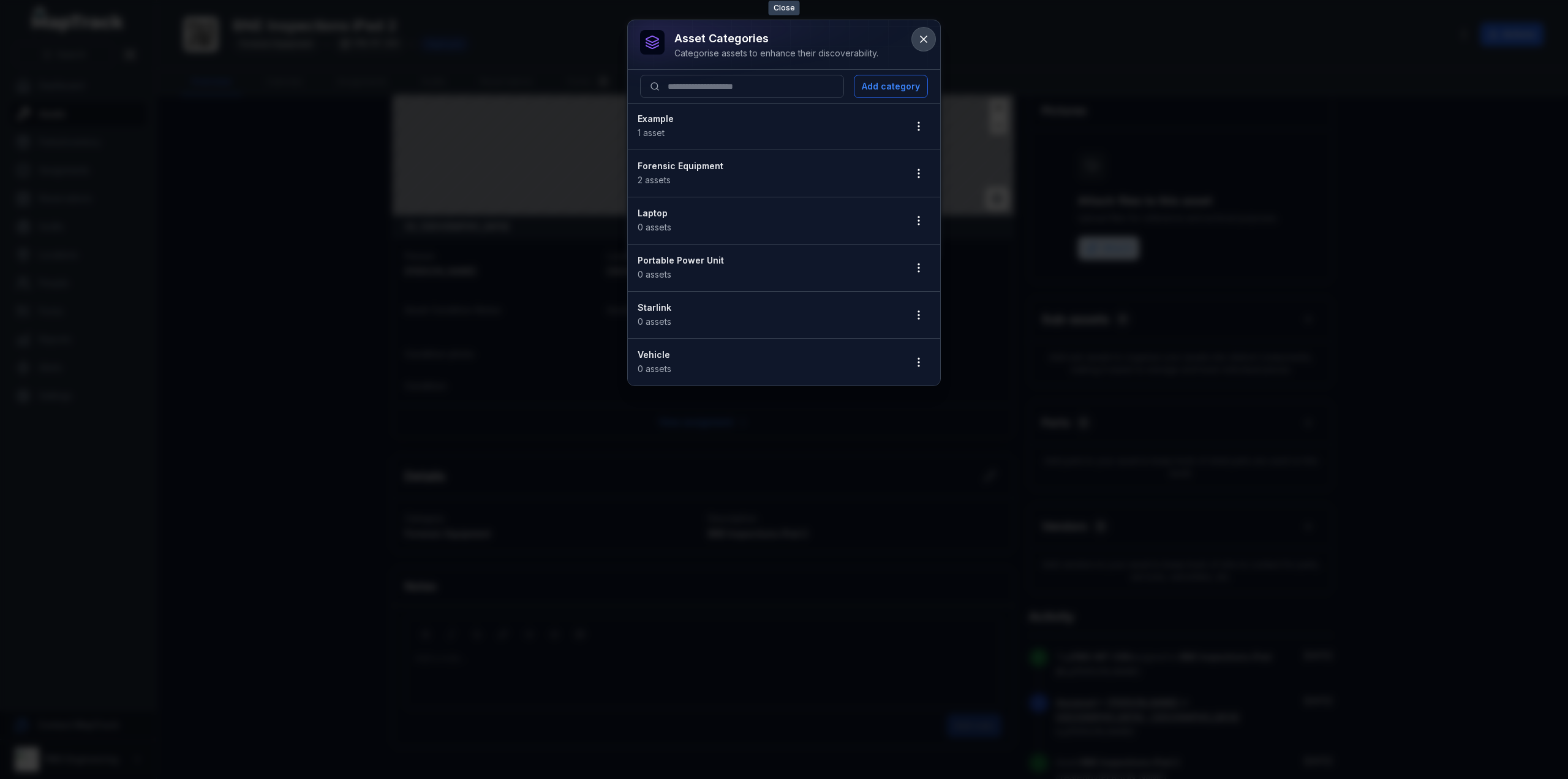
click at [927, 38] on icon at bounding box center [924, 39] width 13 height 13
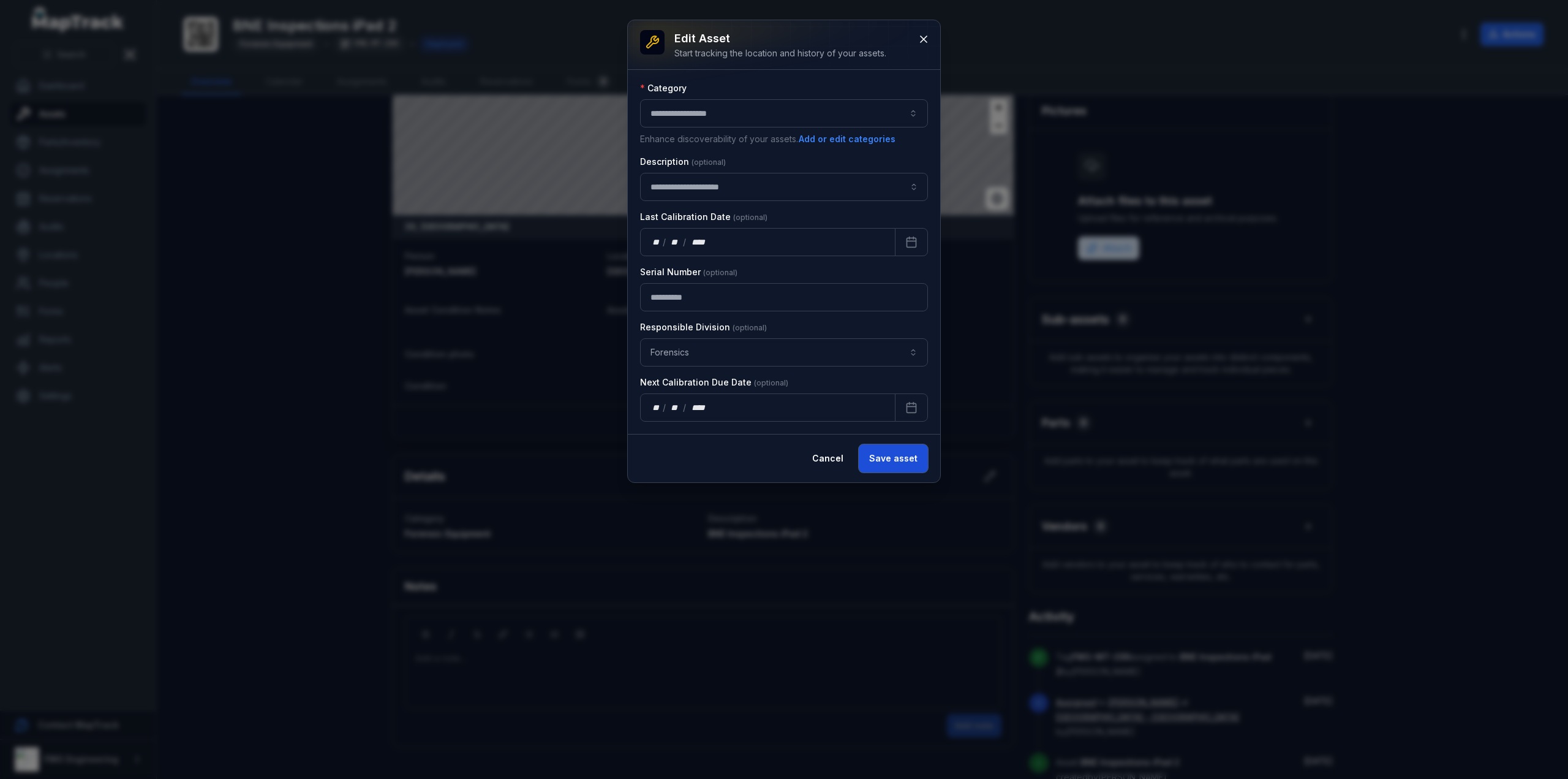
click at [901, 449] on button "Save asset" at bounding box center [893, 458] width 70 height 28
